Goal: Task Accomplishment & Management: Use online tool/utility

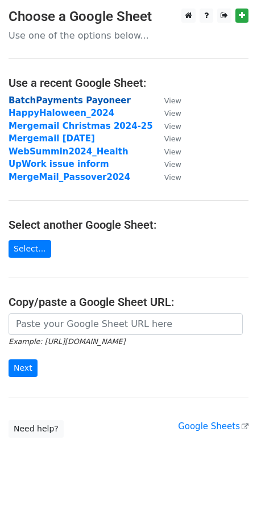
click at [77, 100] on strong "BatchPayments Payoneer" at bounding box center [70, 100] width 122 height 10
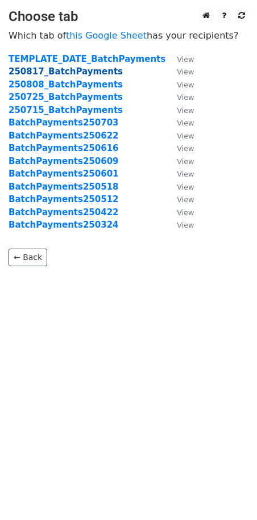
click at [78, 72] on strong "250817_BatchPayments" at bounding box center [66, 71] width 114 height 10
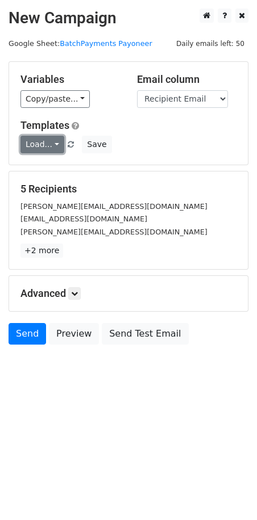
click at [51, 143] on link "Load..." at bounding box center [42, 145] width 44 height 18
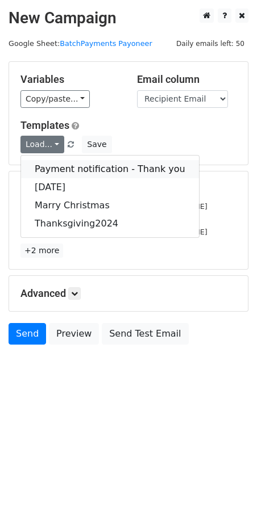
click at [62, 166] on link "Payment notification - Thank you" at bounding box center [110, 169] width 178 height 18
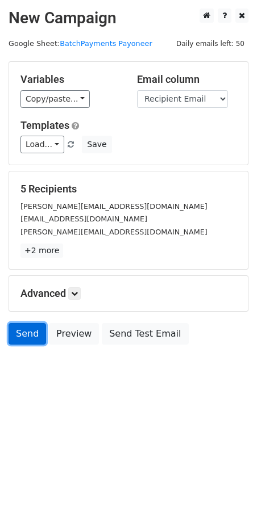
click at [34, 333] on link "Send" at bounding box center [27, 334] width 37 height 22
